Goal: Information Seeking & Learning: Learn about a topic

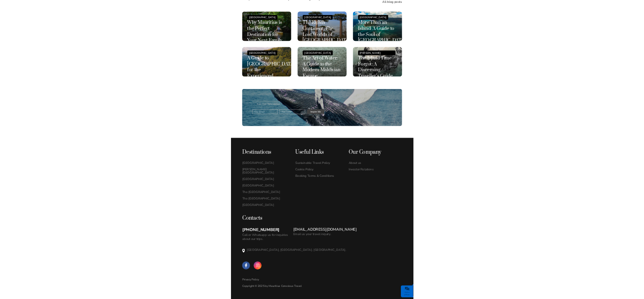
scroll to position [2312, 0]
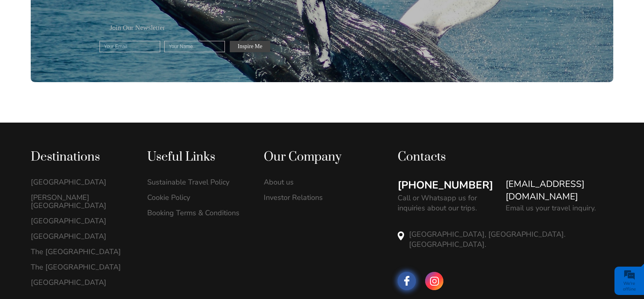
click at [410, 272] on span at bounding box center [407, 281] width 18 height 18
click at [212, 178] on link "Sustainable Travel Policy" at bounding box center [197, 182] width 100 height 8
click at [297, 178] on link "About us" at bounding box center [314, 182] width 100 height 8
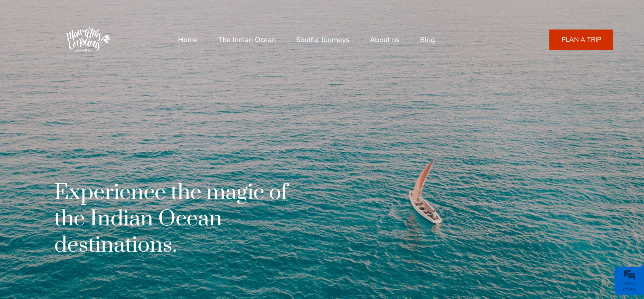
drag, startPoint x: 480, startPoint y: 94, endPoint x: 481, endPoint y: 98, distance: 4.2
click at [433, 94] on div "Experience the magic of the Indian Ocean destinations." at bounding box center [322, 149] width 583 height 299
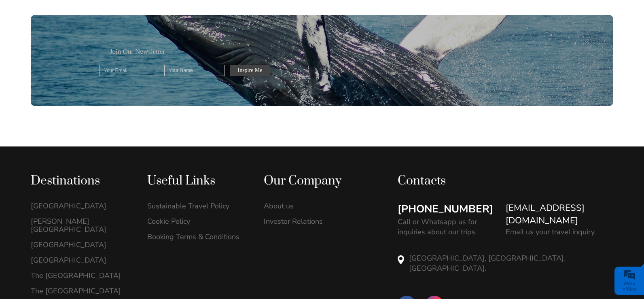
scroll to position [2349, 0]
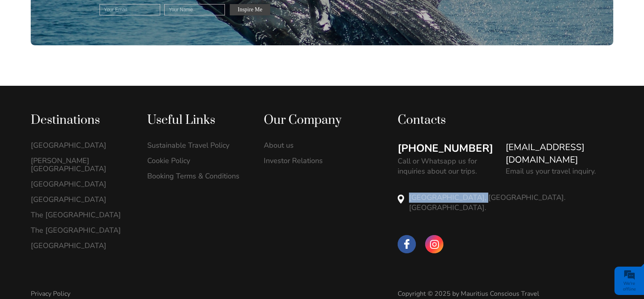
drag, startPoint x: 410, startPoint y: 181, endPoint x: 474, endPoint y: 183, distance: 64.8
click at [433, 193] on p "[GEOGRAPHIC_DATA], [GEOGRAPHIC_DATA]. [GEOGRAPHIC_DATA]." at bounding box center [511, 203] width 204 height 20
copy p "Vivea Business Park"
click at [433, 193] on p "[GEOGRAPHIC_DATA], [GEOGRAPHIC_DATA]. [GEOGRAPHIC_DATA]." at bounding box center [511, 203] width 204 height 20
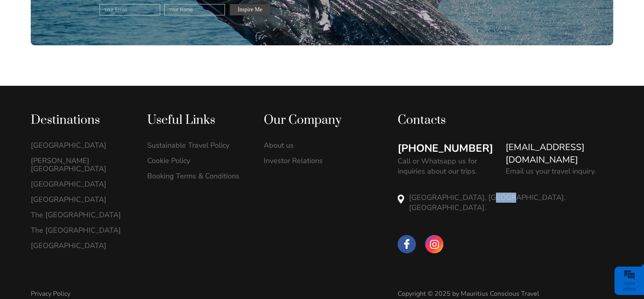
click at [433, 193] on p "[GEOGRAPHIC_DATA], [GEOGRAPHIC_DATA]. [GEOGRAPHIC_DATA]." at bounding box center [511, 203] width 204 height 20
copy p "Moka"
click at [433, 193] on p "[GEOGRAPHIC_DATA], [GEOGRAPHIC_DATA]. [GEOGRAPHIC_DATA]." at bounding box center [511, 203] width 204 height 20
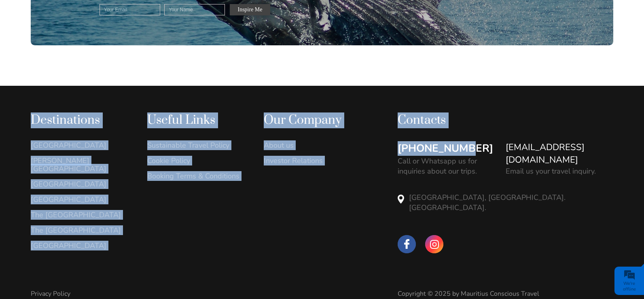
drag, startPoint x: 391, startPoint y: 127, endPoint x: 485, endPoint y: 134, distance: 93.7
click at [433, 130] on div "Destinations Mauritius Island Rodrigues Island Useful Links" at bounding box center [322, 185] width 583 height 144
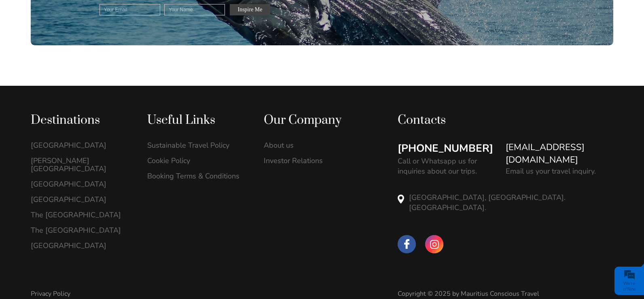
click at [433, 91] on div "Destinations Mauritius Island Rodrigues Island" at bounding box center [322, 206] width 644 height 240
drag, startPoint x: 489, startPoint y: 129, endPoint x: 471, endPoint y: 130, distance: 17.5
click at [433, 141] on div "+23054889401 Call or Whatsapp us for inquiries about our trips." at bounding box center [452, 158] width 108 height 35
copy link "[PHONE_NUMBER]"
click at [433, 86] on div "Destinations Mauritius Island Rodrigues Island" at bounding box center [322, 206] width 644 height 240
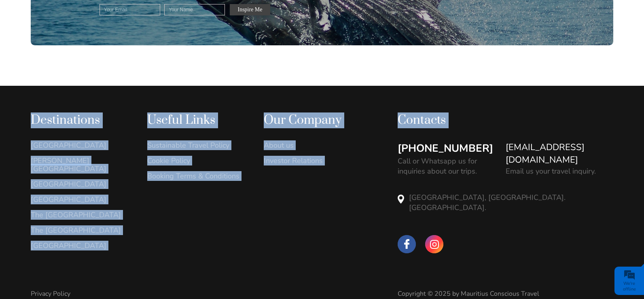
drag, startPoint x: 498, startPoint y: 126, endPoint x: 630, endPoint y: 130, distance: 131.6
click at [433, 130] on div "Destinations Mauritius Island Rodrigues Island" at bounding box center [322, 206] width 644 height 240
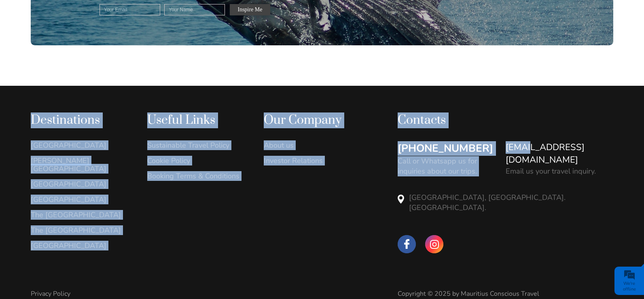
drag, startPoint x: 634, startPoint y: 127, endPoint x: 523, endPoint y: 130, distance: 110.5
click at [433, 130] on div "Destinations Mauritius Island Rodrigues Island" at bounding box center [322, 206] width 644 height 240
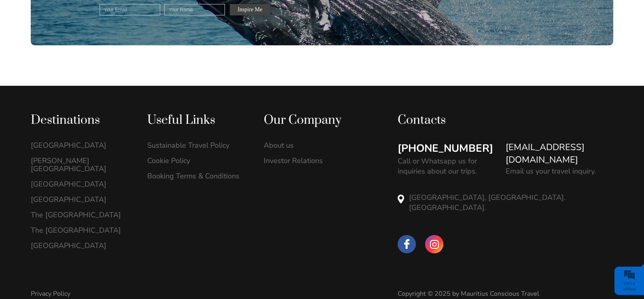
click at [433, 257] on div "Privacy Policy Copyright © 2025 by Mauritius Conscious Travel" at bounding box center [322, 277] width 583 height 41
drag, startPoint x: 217, startPoint y: 224, endPoint x: 304, endPoint y: 99, distance: 151.9
click at [217, 224] on div "Destinations Mauritius Island Rodrigues Island" at bounding box center [206, 185] width 350 height 144
click at [0, 106] on div "Destinations Mauritius Island Rodrigues Island" at bounding box center [322, 206] width 644 height 240
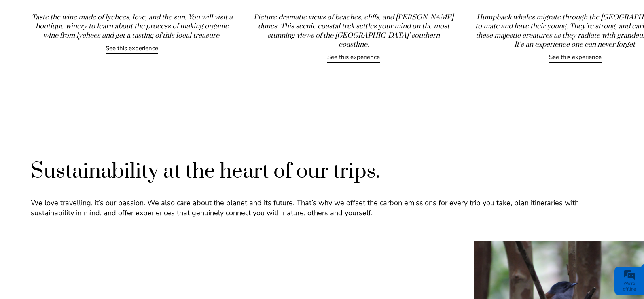
scroll to position [1093, 0]
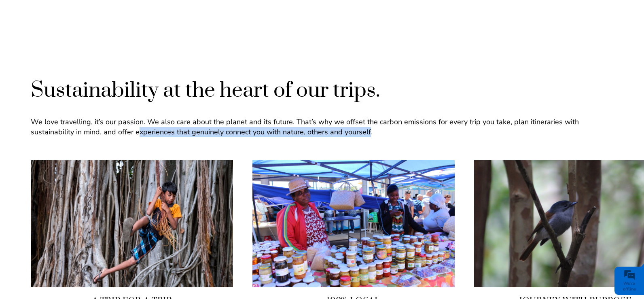
drag, startPoint x: 257, startPoint y: 123, endPoint x: 369, endPoint y: 123, distance: 112.1
click at [369, 123] on p "We love travelling, it’s our passion. We also care about the planet and its fut…" at bounding box center [322, 127] width 583 height 20
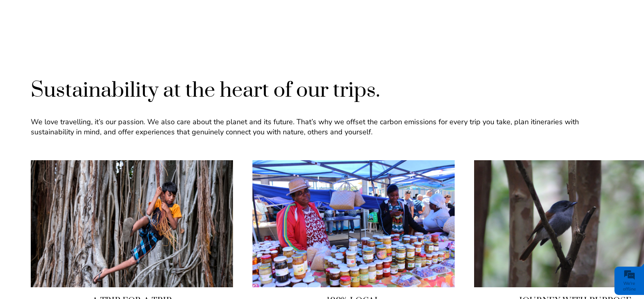
click at [399, 124] on p "We love travelling, it’s our passion. We also care about the planet and its fut…" at bounding box center [322, 127] width 583 height 20
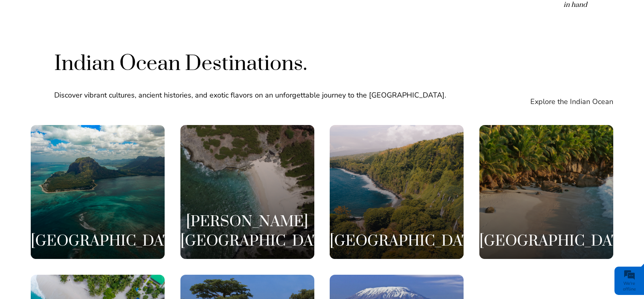
scroll to position [1376, 0]
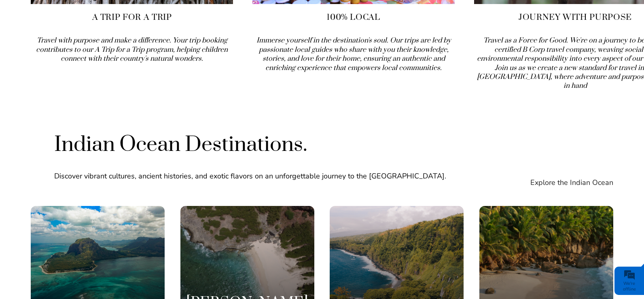
drag, startPoint x: 45, startPoint y: 155, endPoint x: 374, endPoint y: 151, distance: 329.1
click at [374, 151] on div "Indian Ocean Destinations. Discover vibrant cultures, ancient histories, and ex…" at bounding box center [322, 161] width 583 height 60
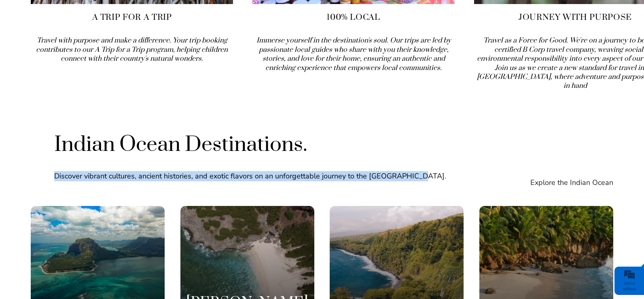
drag, startPoint x: 416, startPoint y: 160, endPoint x: 56, endPoint y: 154, distance: 359.9
click at [56, 171] on p "Discover vibrant cultures, ancient histories, and exotic flavors on an unforget…" at bounding box center [273, 176] width 438 height 10
copy p "Discover vibrant cultures, ancient histories, and exotic flavors on an unforget…"
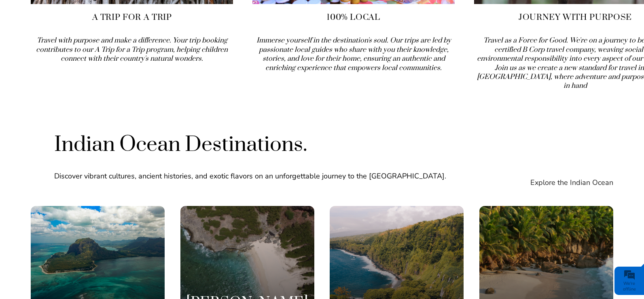
click at [68, 131] on h2 "Indian Ocean Destinations." at bounding box center [273, 144] width 438 height 27
click at [129, 131] on h2 "Indian Ocean Destinations." at bounding box center [273, 144] width 438 height 27
click at [130, 131] on h2 "Indian Ocean Destinations." at bounding box center [273, 144] width 438 height 27
copy h2 "Ocean"
click at [433, 135] on h2 "Indian Ocean Destinations." at bounding box center [273, 144] width 438 height 27
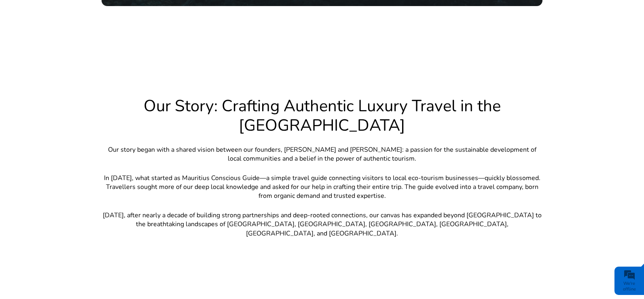
scroll to position [567, 0]
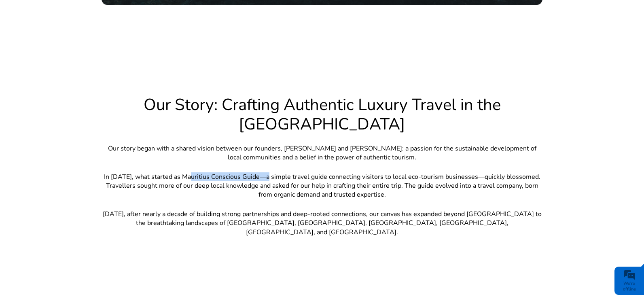
drag, startPoint x: 189, startPoint y: 162, endPoint x: 267, endPoint y: 166, distance: 78.2
click at [268, 172] on p "In May 2016, what started as Mauritius Conscious Guide—a simple travel guide co…" at bounding box center [322, 185] width 441 height 27
copy p "Mauritius Conscious Guide"
click at [366, 191] on div "Our Story: Crafting Authentic Luxury Travel in the Indian Ocean Our story began…" at bounding box center [322, 171] width 441 height 152
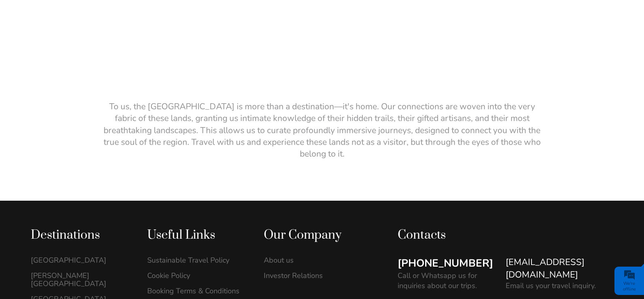
scroll to position [1604, 0]
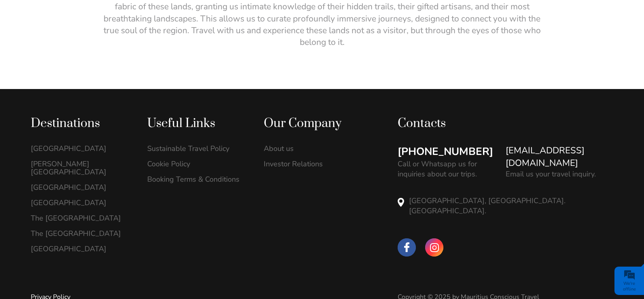
click at [59, 293] on link "Privacy Policy" at bounding box center [51, 297] width 40 height 9
click at [243, 260] on div "Privacy Policy Copyright © 2025 by Mauritius Conscious Travel" at bounding box center [322, 280] width 583 height 41
click at [334, 221] on div "Destinations Mauritius Island Rodrigues Island" at bounding box center [206, 188] width 350 height 144
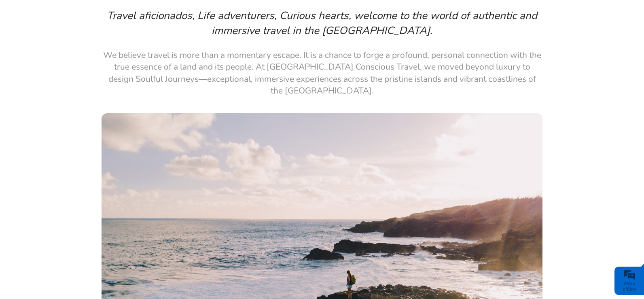
scroll to position [40, 0]
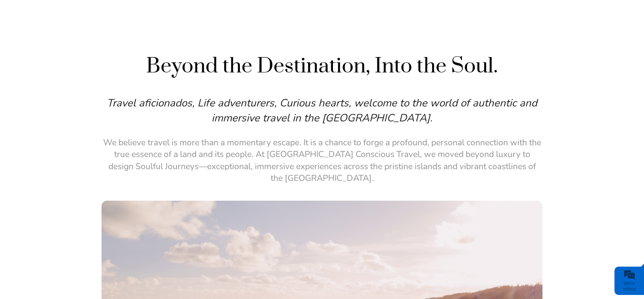
drag, startPoint x: 159, startPoint y: 146, endPoint x: 270, endPoint y: 138, distance: 110.8
click at [159, 146] on p "We believe travel is more than a momentary escape. It is a chance to forge a pr…" at bounding box center [322, 161] width 441 height 48
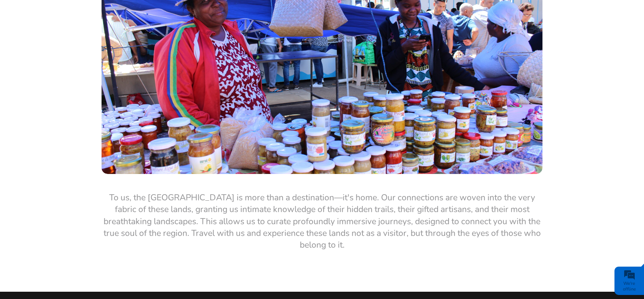
scroll to position [1538, 0]
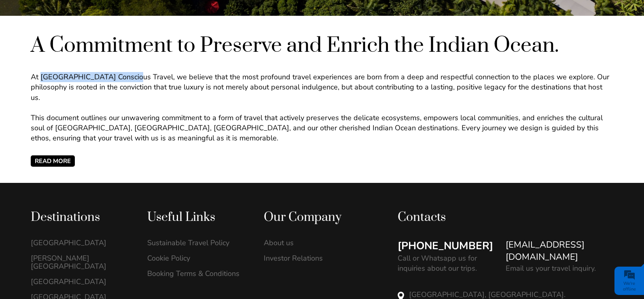
drag, startPoint x: 41, startPoint y: 73, endPoint x: 126, endPoint y: 78, distance: 85.5
click at [126, 78] on p "At Mauritius Conscious Travel, we believe that the most profound travel experie…" at bounding box center [322, 87] width 583 height 31
copy p "Mauritius Conscious Trave"
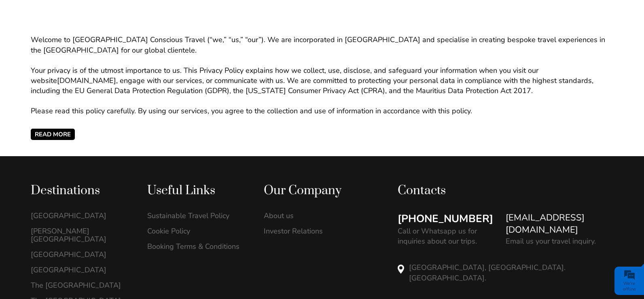
scroll to position [389, 0]
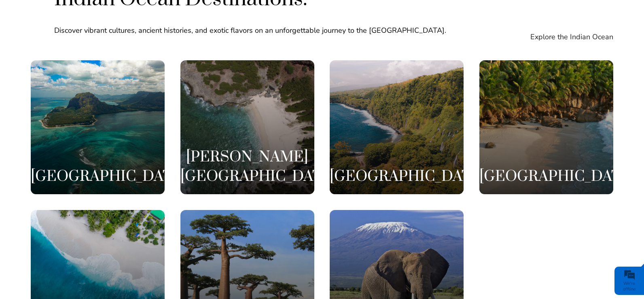
scroll to position [2349, 0]
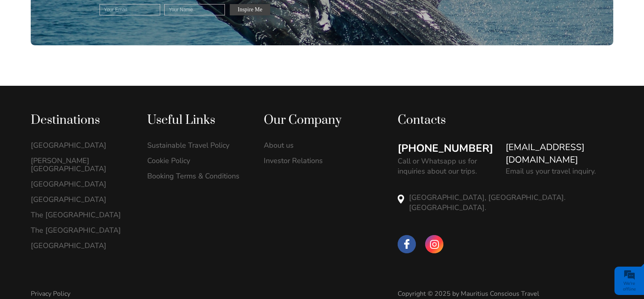
click at [205, 121] on div "Useful Links Sustainable Travel Policy Cookie Policy" at bounding box center [205, 150] width 117 height 75
click at [212, 141] on ul "Sustainable Travel Policy Cookie Policy Booking Terms & Conditions" at bounding box center [197, 164] width 100 height 46
click at [211, 122] on div "Useful Links Sustainable Travel Policy Cookie Policy" at bounding box center [205, 150] width 117 height 75
click at [213, 141] on link "Sustainable Travel Policy" at bounding box center [197, 145] width 100 height 8
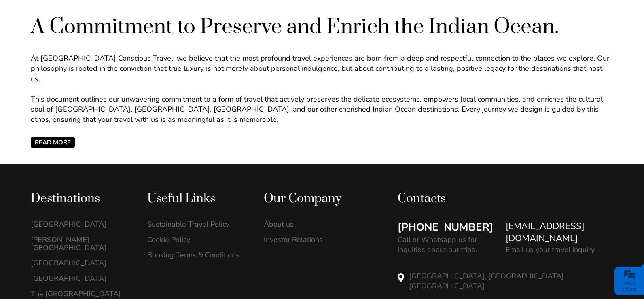
scroll to position [283, 0]
